Goal: Information Seeking & Learning: Understand process/instructions

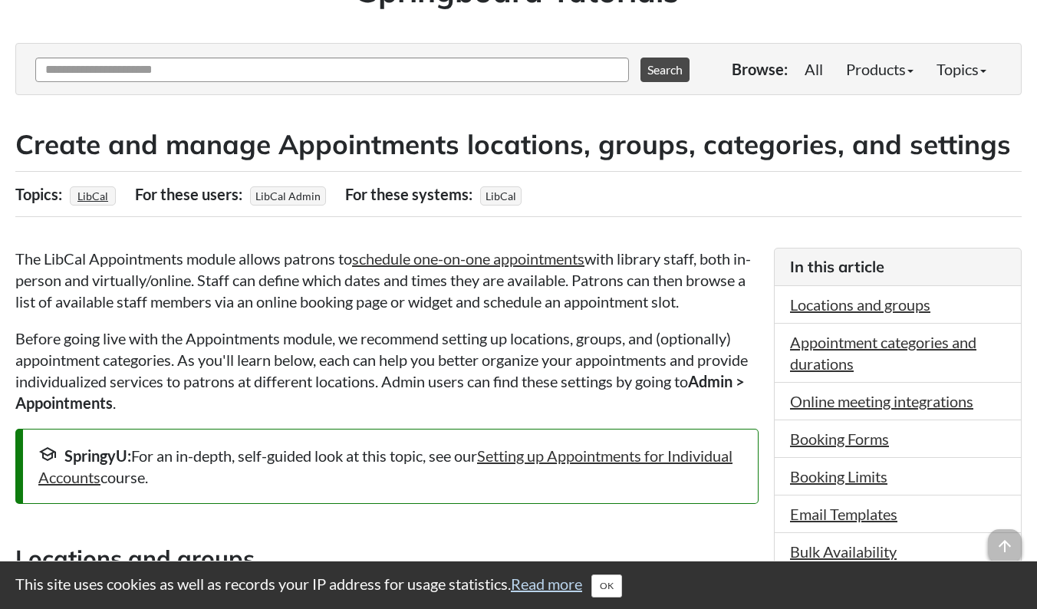
scroll to position [153, 0]
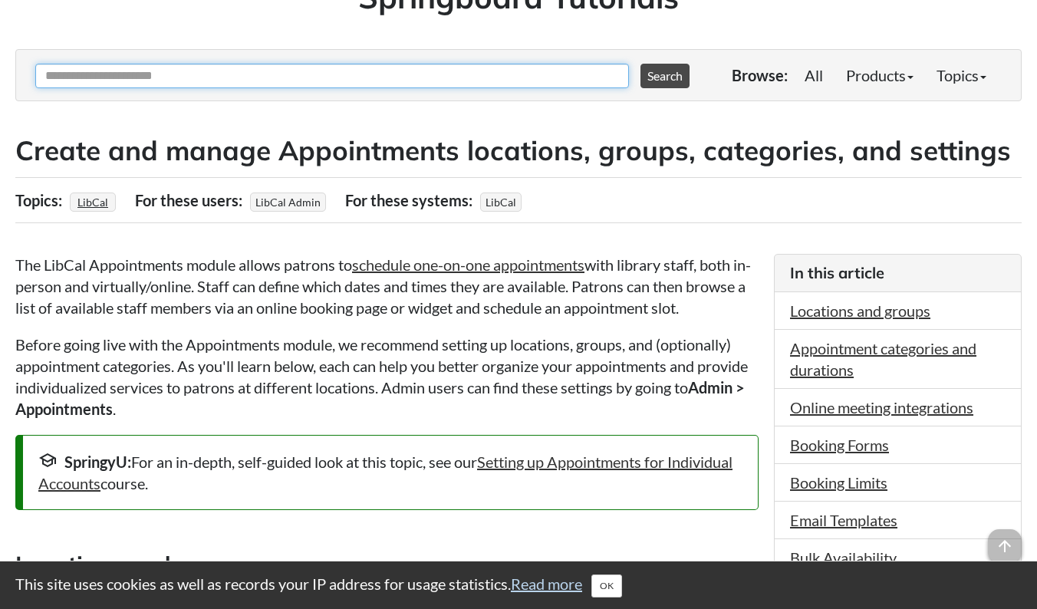
click at [367, 80] on input "Ask Another Question" at bounding box center [332, 76] width 594 height 25
type input "**********"
click at [657, 75] on button "Search" at bounding box center [664, 76] width 49 height 25
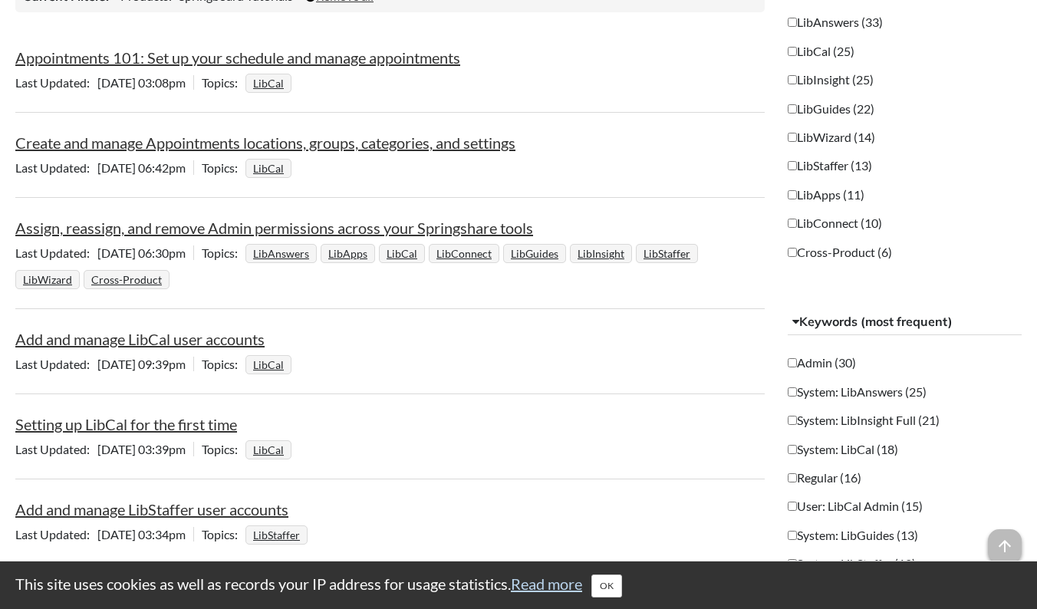
scroll to position [417, 0]
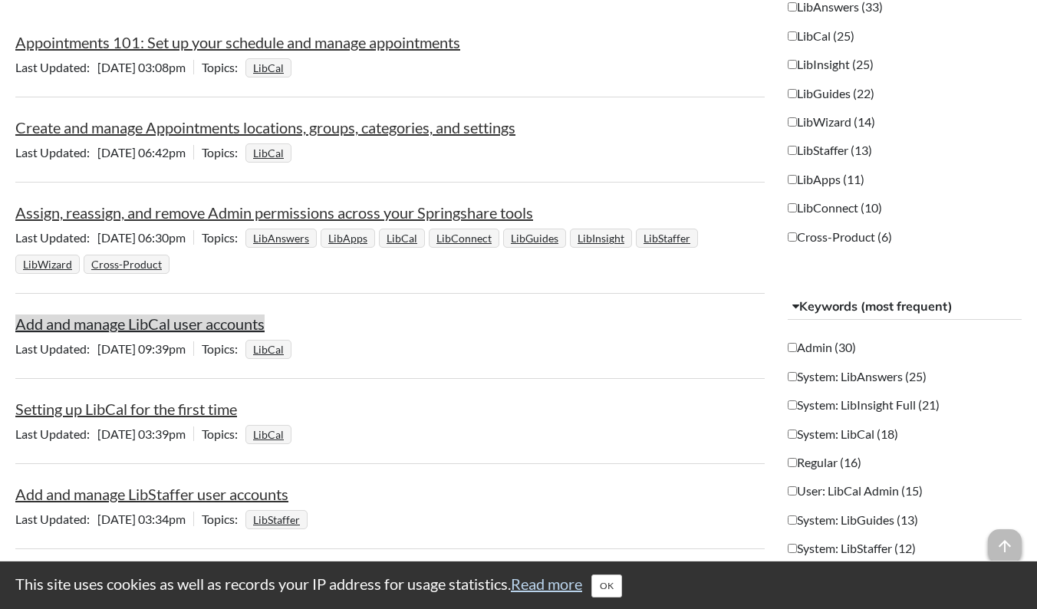
click at [229, 324] on link "Add and manage LibCal user accounts" at bounding box center [139, 323] width 249 height 18
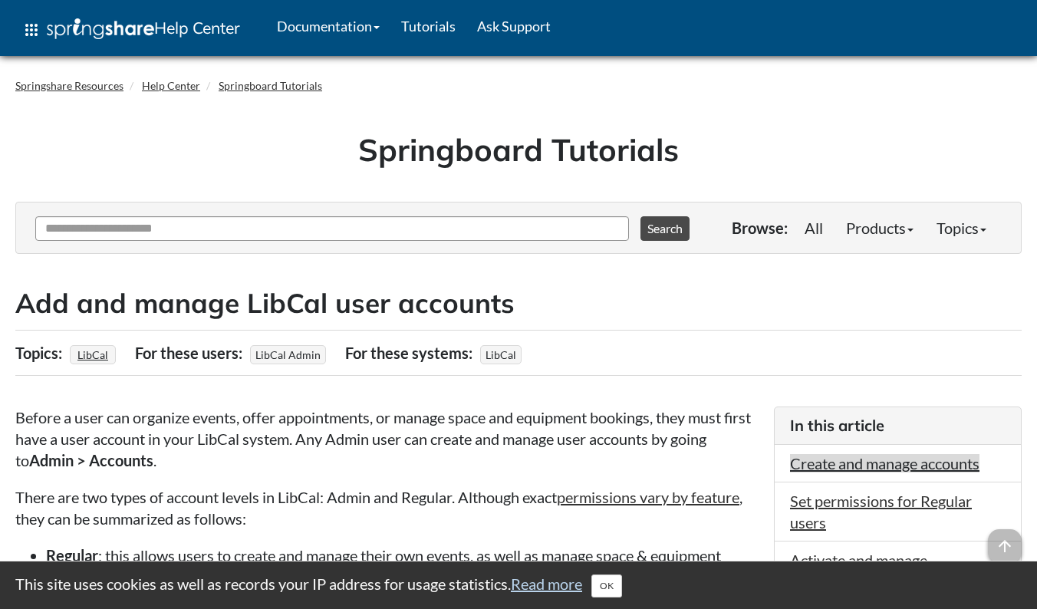
click at [917, 463] on link "Create and manage accounts" at bounding box center [884, 463] width 189 height 18
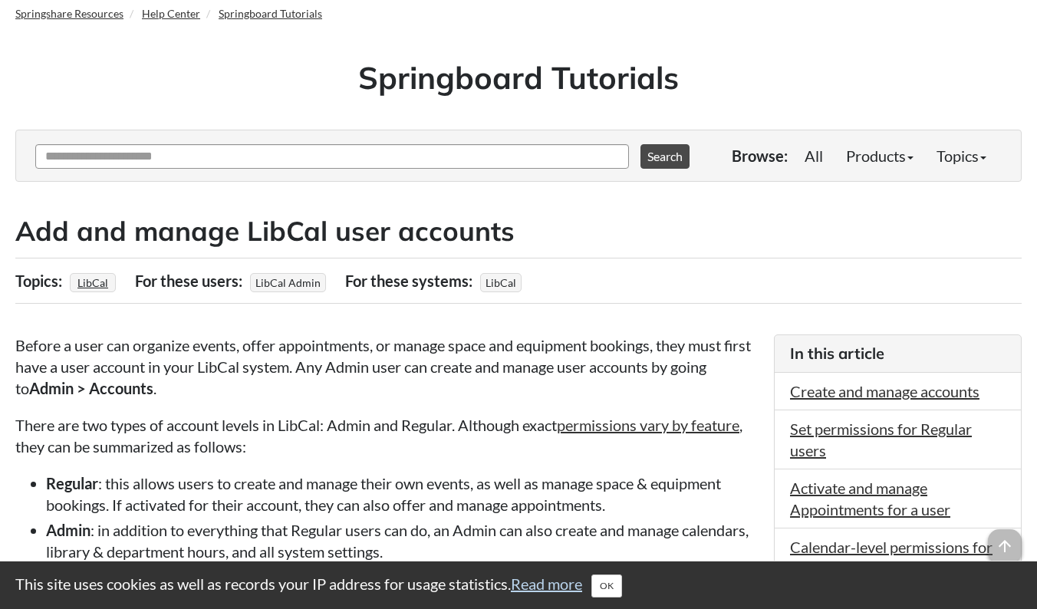
scroll to position [58, 0]
